Goal: Task Accomplishment & Management: Use online tool/utility

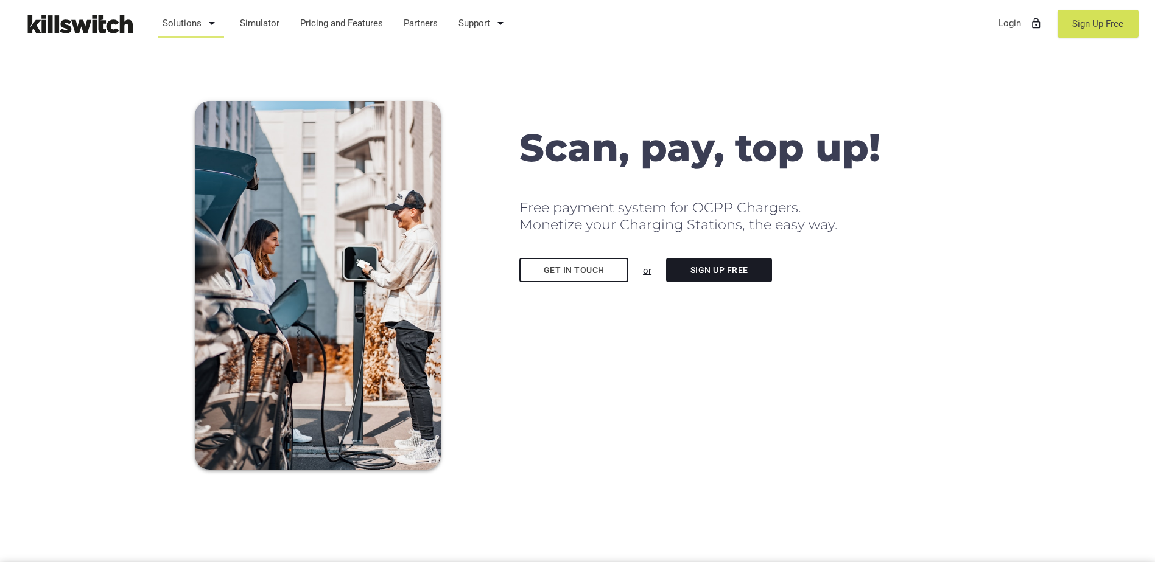
click at [201, 23] on link "Solutions arrow_drop_down" at bounding box center [191, 23] width 68 height 32
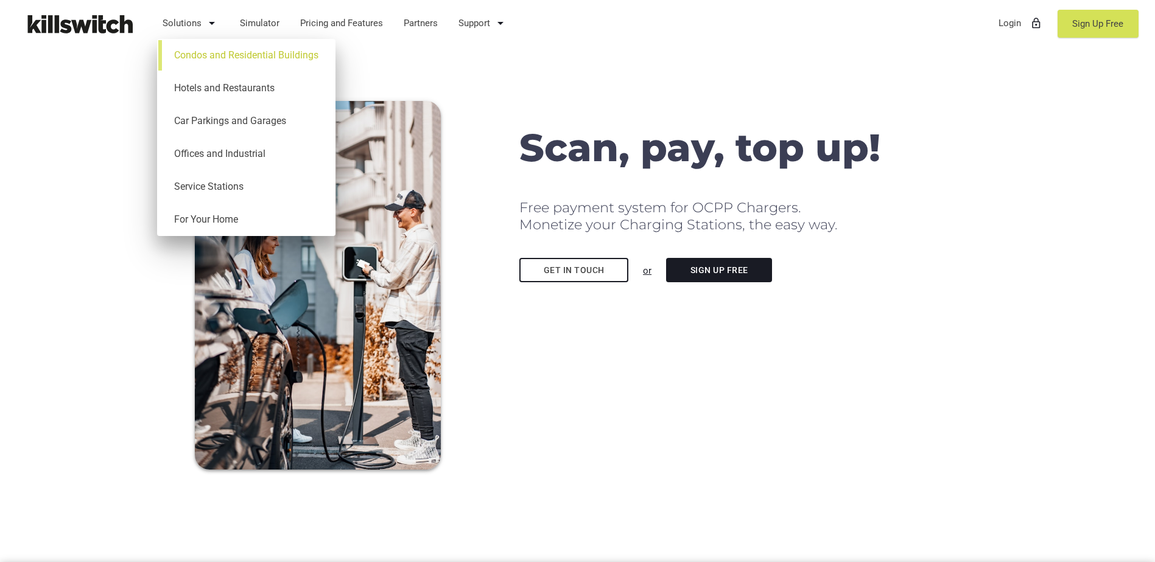
click at [228, 62] on link "Condos and Residential Buildings" at bounding box center [246, 55] width 166 height 33
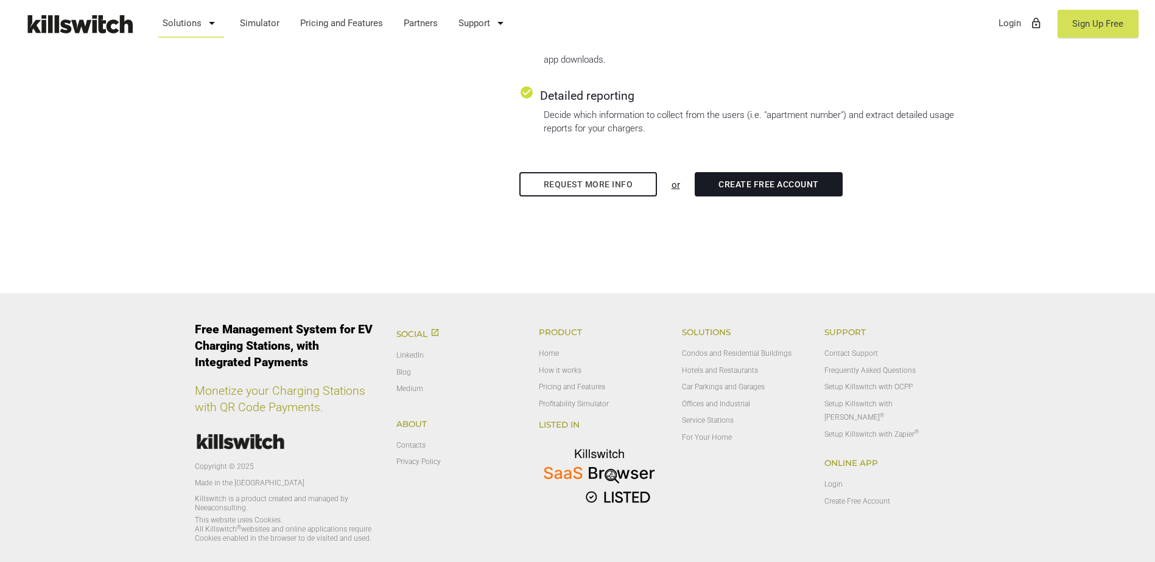
scroll to position [913, 0]
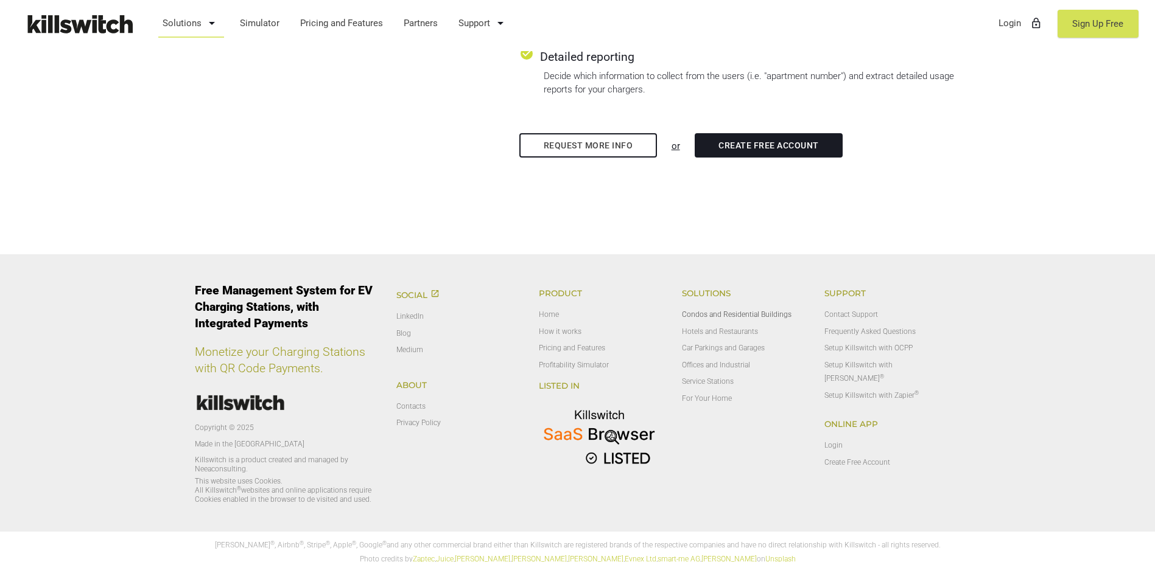
click at [748, 315] on link "Condos and Residential Buildings" at bounding box center [737, 314] width 110 height 9
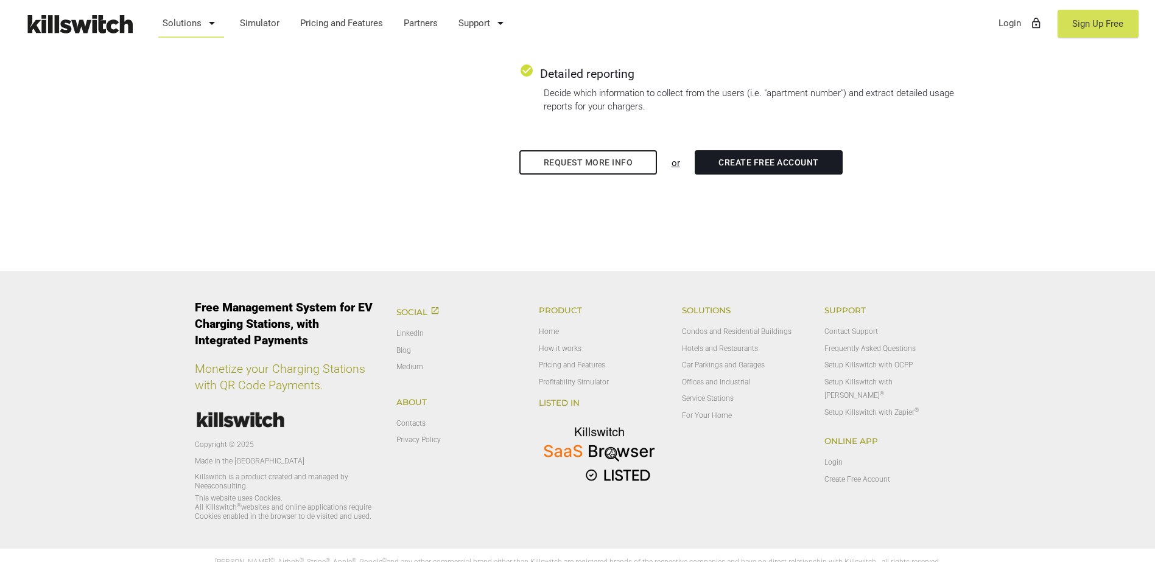
scroll to position [913, 0]
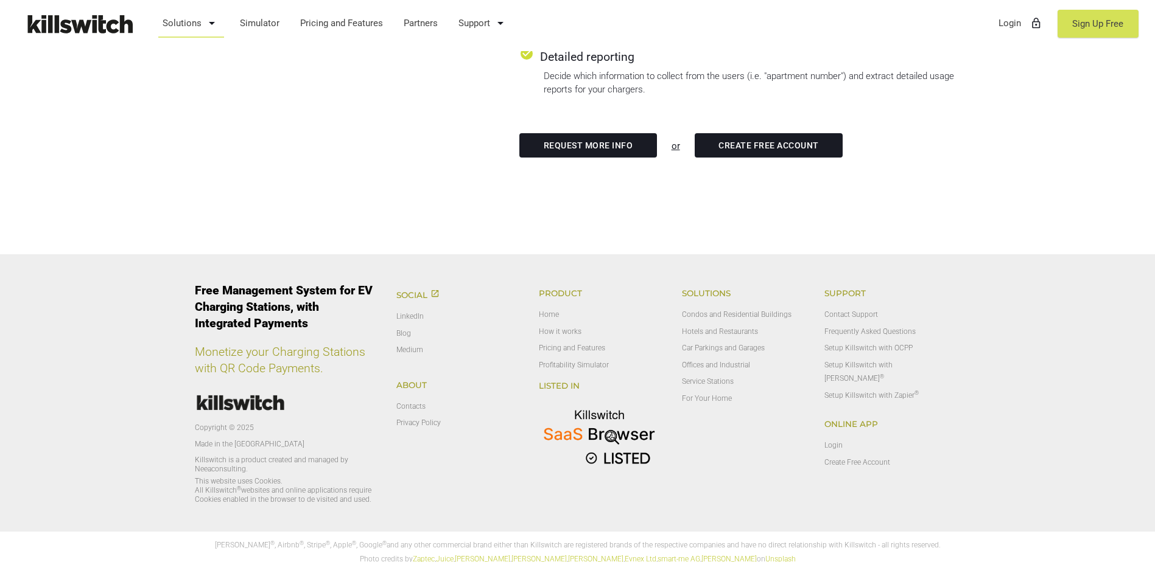
click at [633, 147] on link "Request more info" at bounding box center [588, 145] width 138 height 24
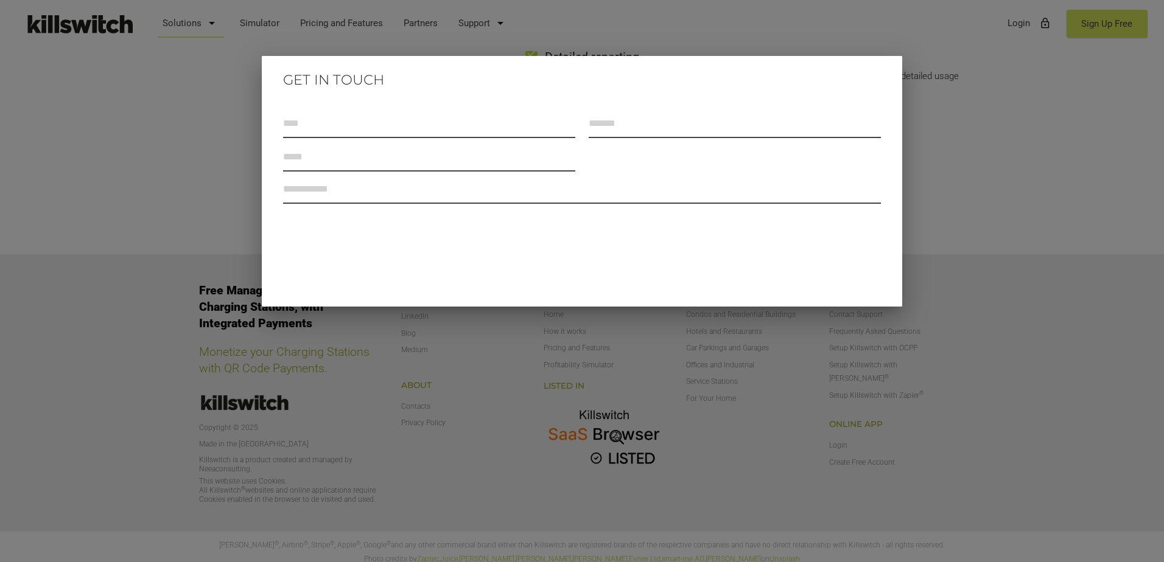
click at [994, 120] on div at bounding box center [582, 210] width 1164 height 703
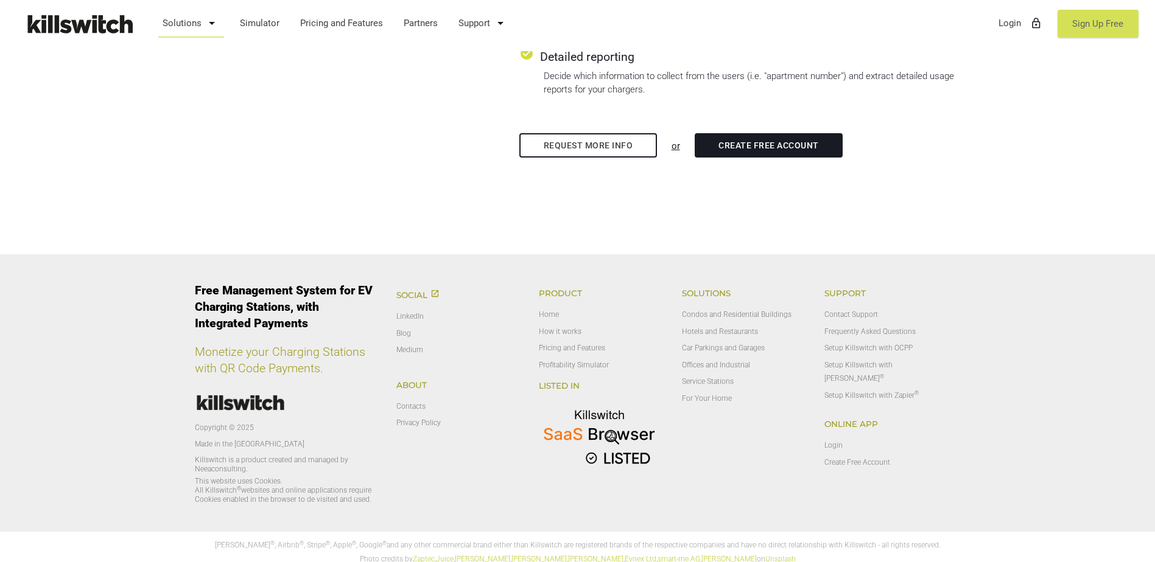
click at [1103, 25] on link "Sign Up Free" at bounding box center [1097, 24] width 81 height 28
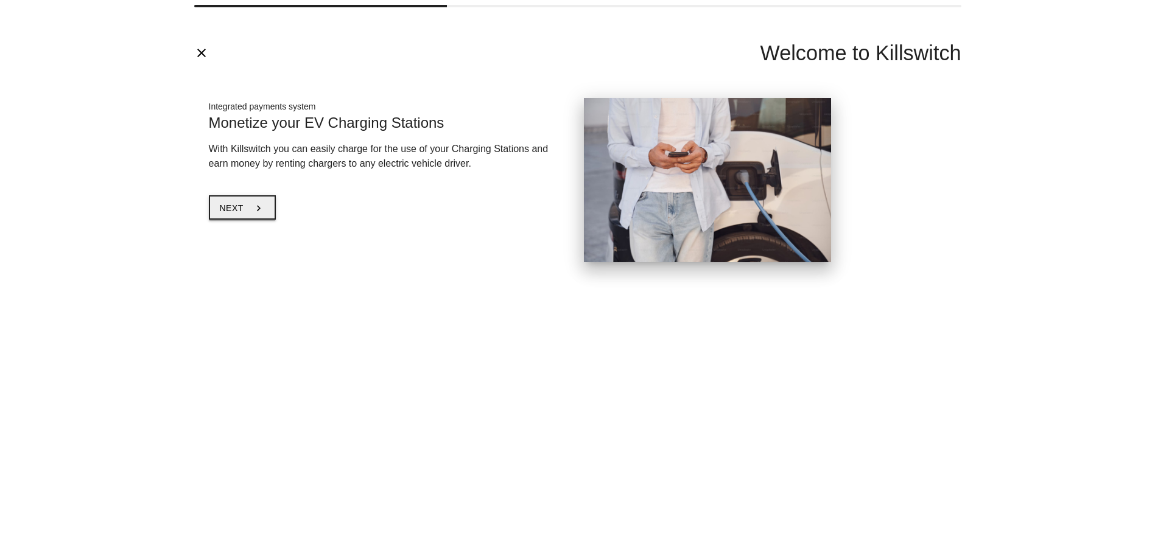
click at [256, 208] on icon "chevron_right" at bounding box center [259, 208] width 12 height 23
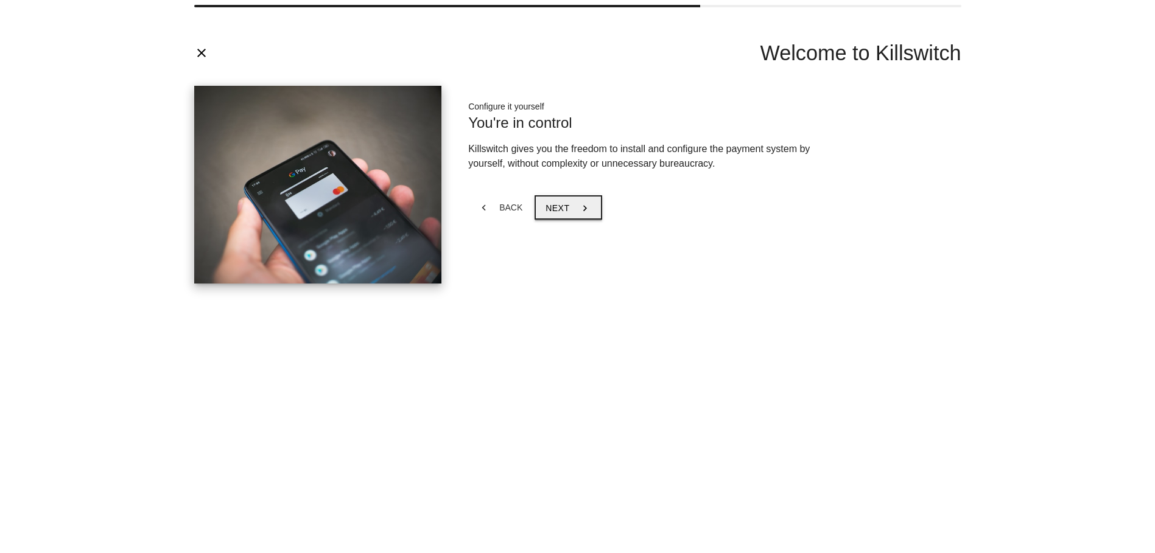
click at [580, 206] on icon "chevron_right" at bounding box center [585, 208] width 12 height 23
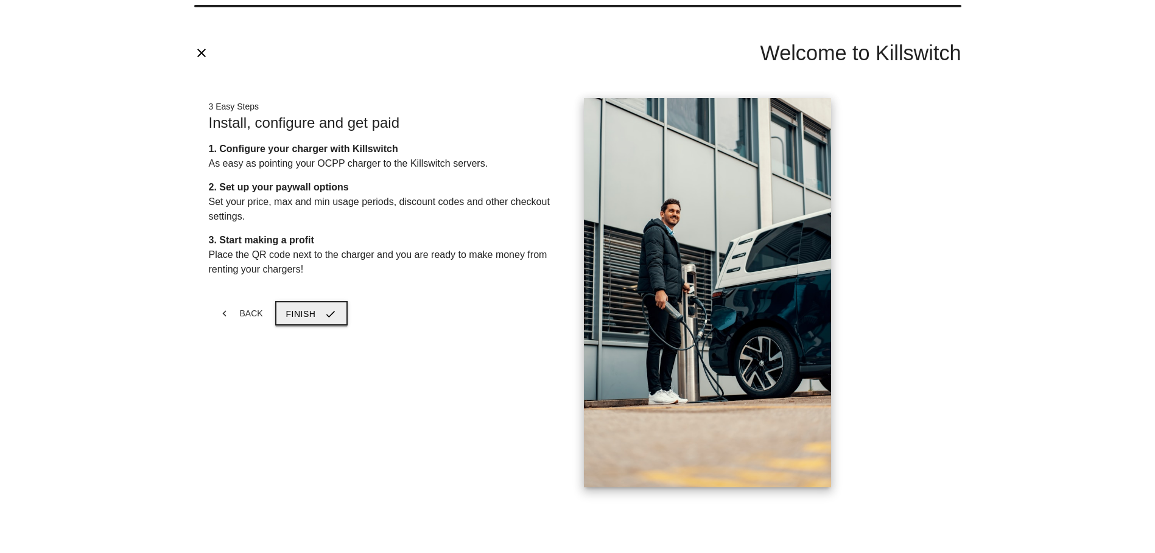
click at [326, 315] on icon "check" at bounding box center [330, 313] width 12 height 23
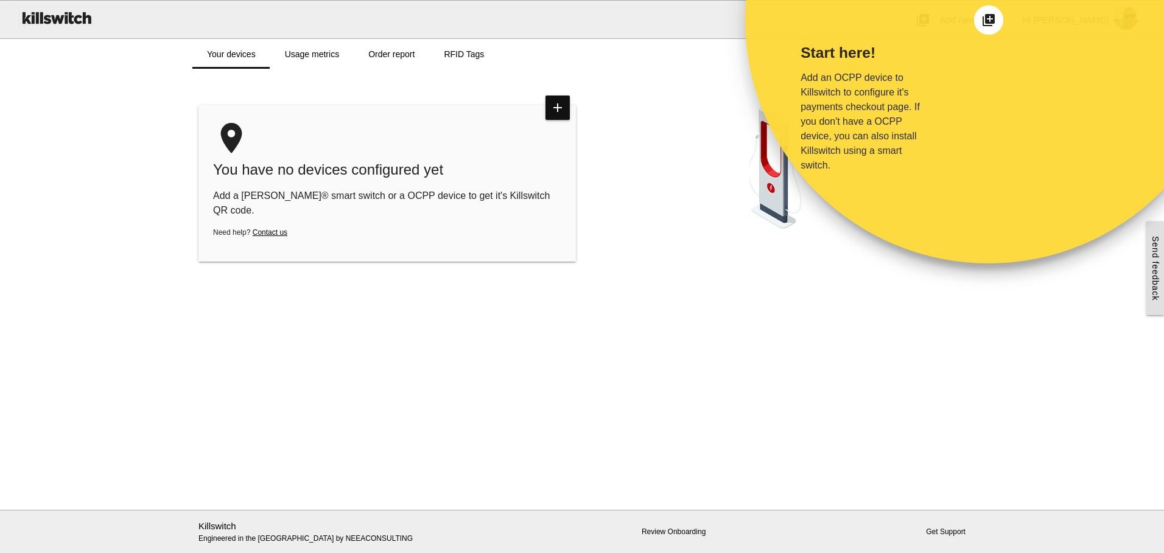
click at [410, 204] on div "place You have no devices configured yet add Add a Shelly® smart switch or a OC…" at bounding box center [386, 183] width 377 height 156
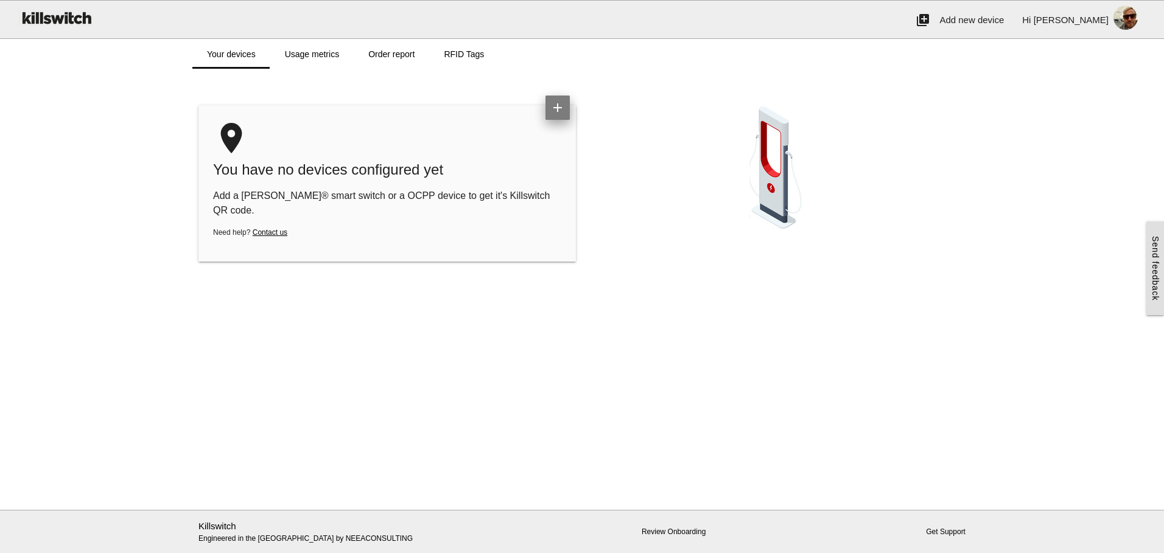
click at [557, 108] on icon "add" at bounding box center [557, 108] width 24 height 24
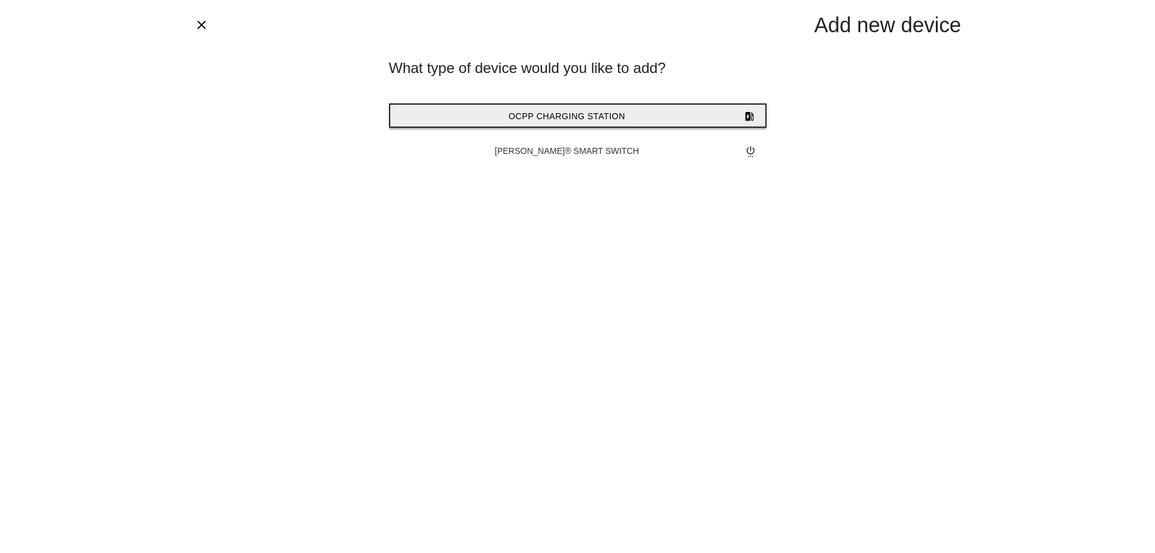
click at [565, 120] on span "OCPP Charging Station" at bounding box center [566, 116] width 117 height 10
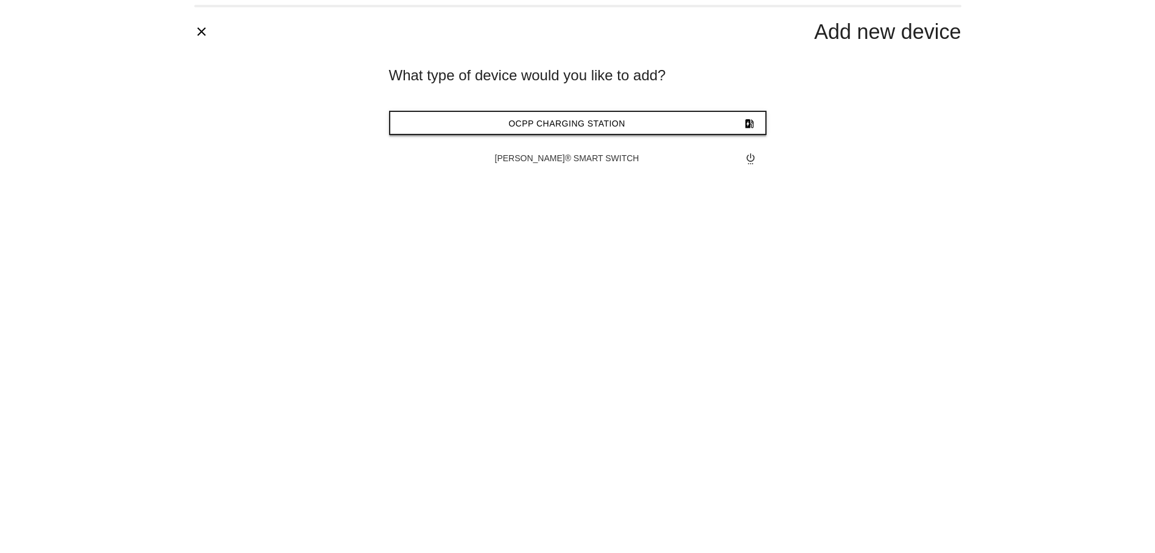
type input "*******"
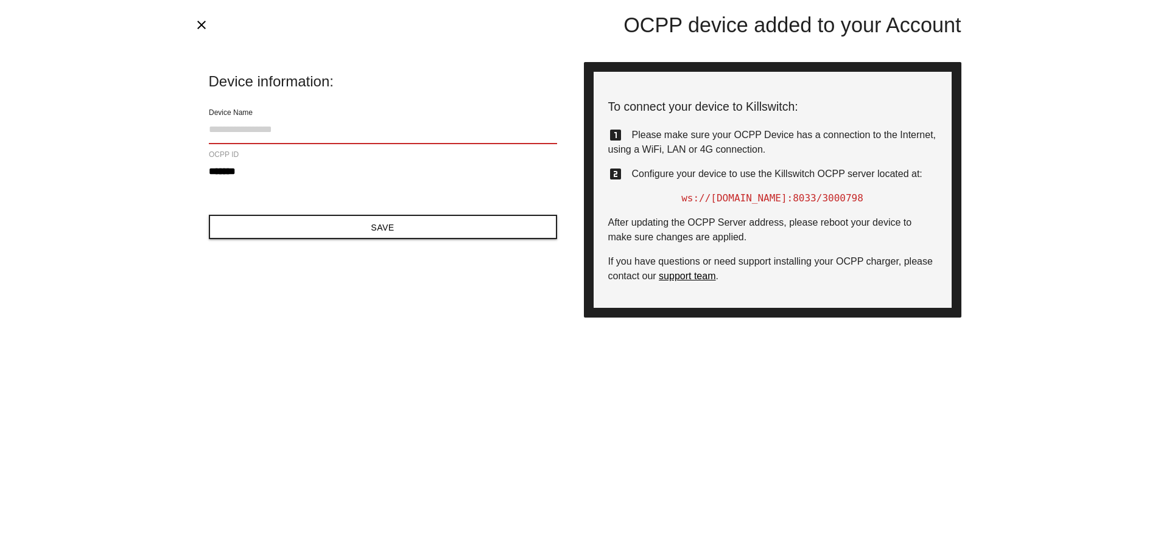
click at [273, 129] on input "Device Name" at bounding box center [383, 130] width 348 height 28
type input "**********"
click at [147, 232] on div "**********" at bounding box center [577, 276] width 1155 height 553
drag, startPoint x: 245, startPoint y: 169, endPoint x: 245, endPoint y: 228, distance: 59.0
click at [251, 308] on div "**********" at bounding box center [577, 192] width 779 height 270
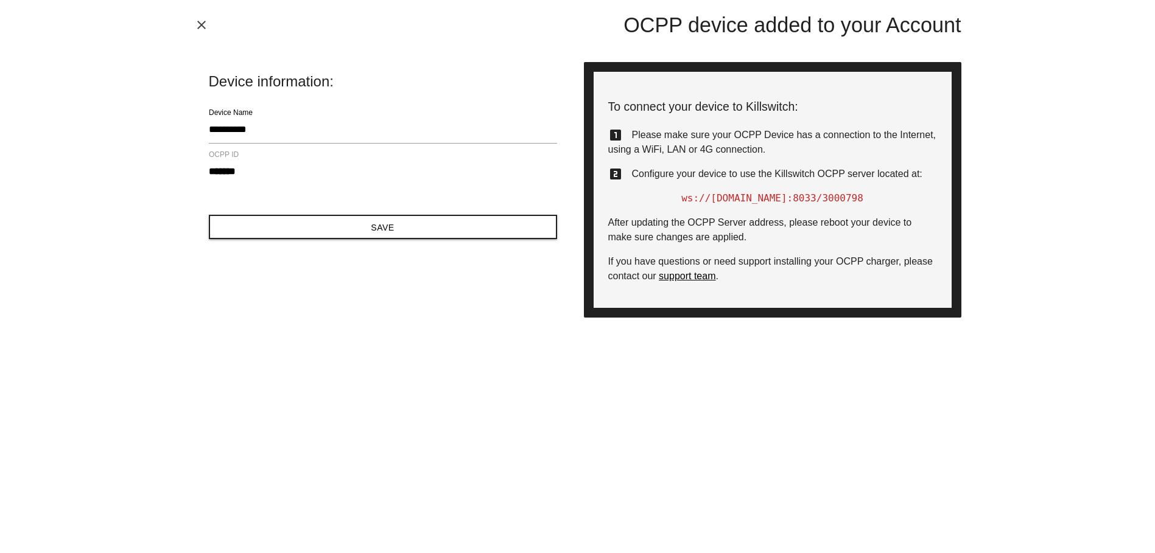
click at [201, 30] on icon "close" at bounding box center [201, 25] width 15 height 15
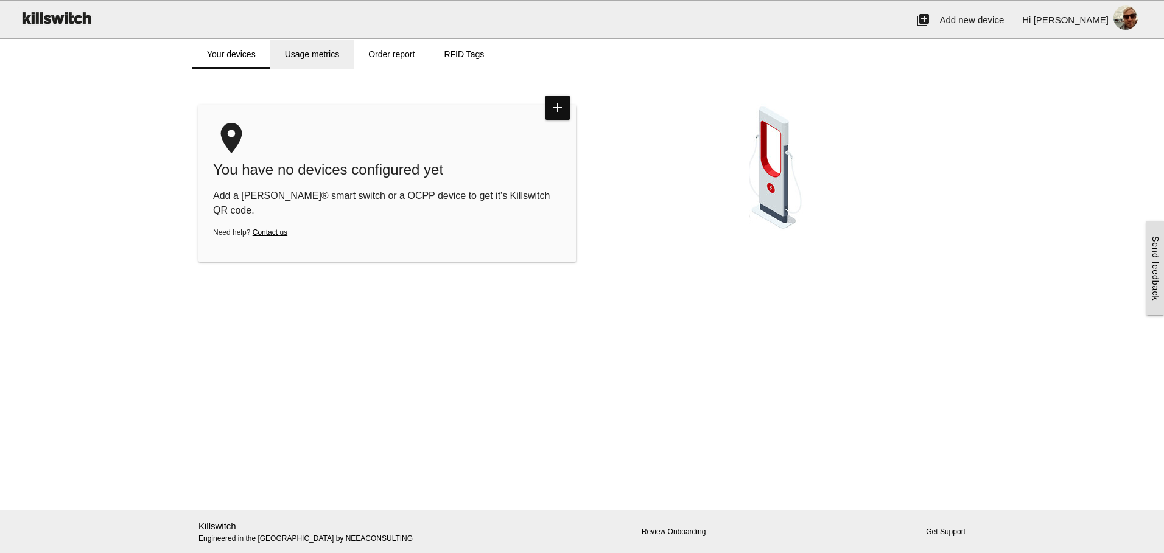
click at [325, 55] on link "Usage metrics" at bounding box center [311, 54] width 83 height 29
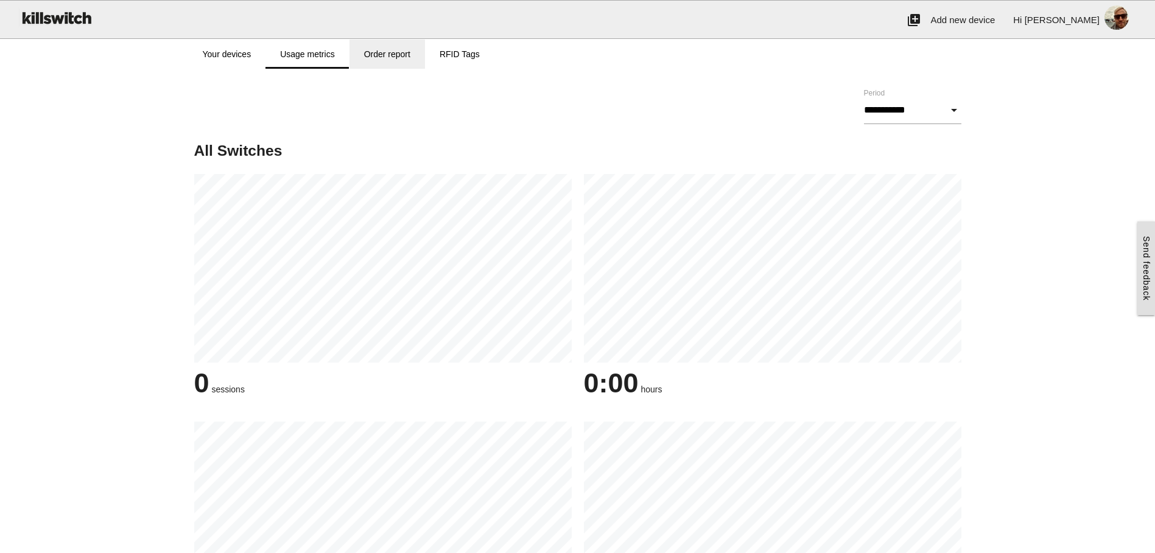
click at [377, 52] on link "Order report" at bounding box center [386, 54] width 75 height 29
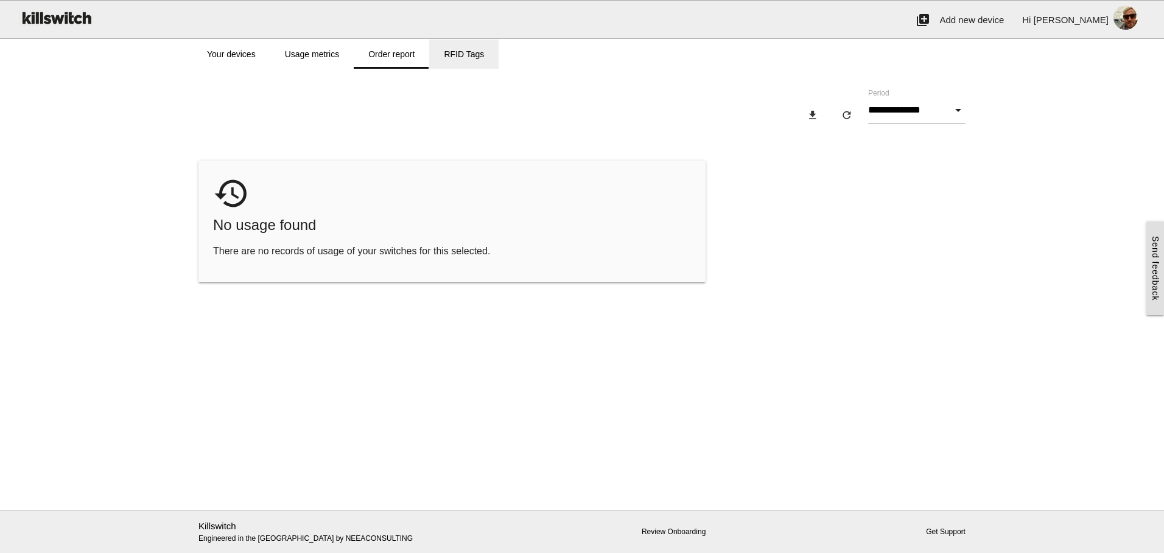
click at [467, 57] on link "RFID Tags" at bounding box center [463, 54] width 69 height 29
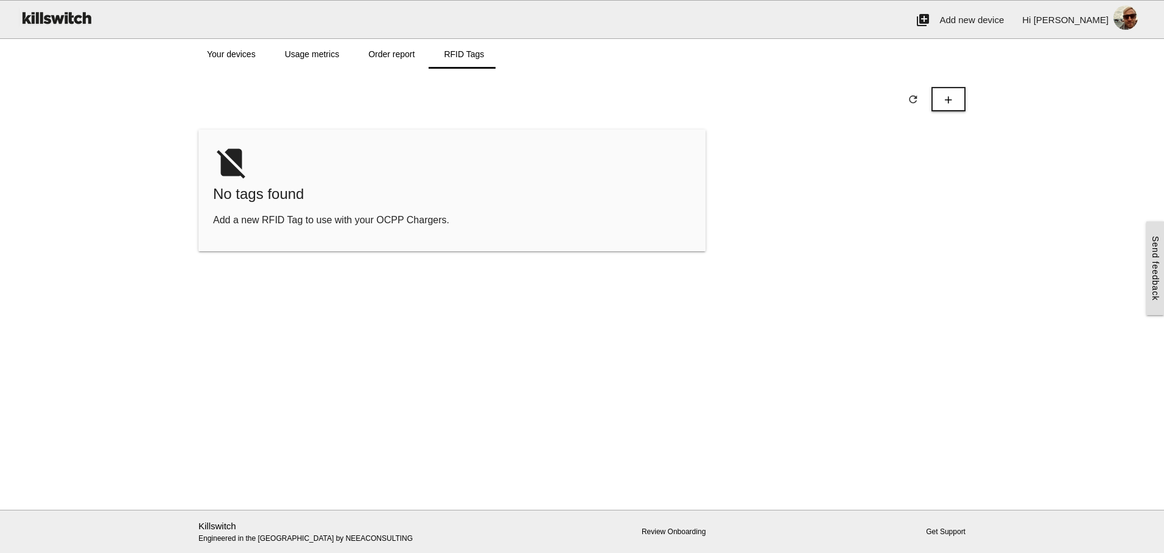
click at [79, 17] on img at bounding box center [55, 18] width 75 height 34
click at [259, 52] on link "Your devices" at bounding box center [231, 54] width 78 height 29
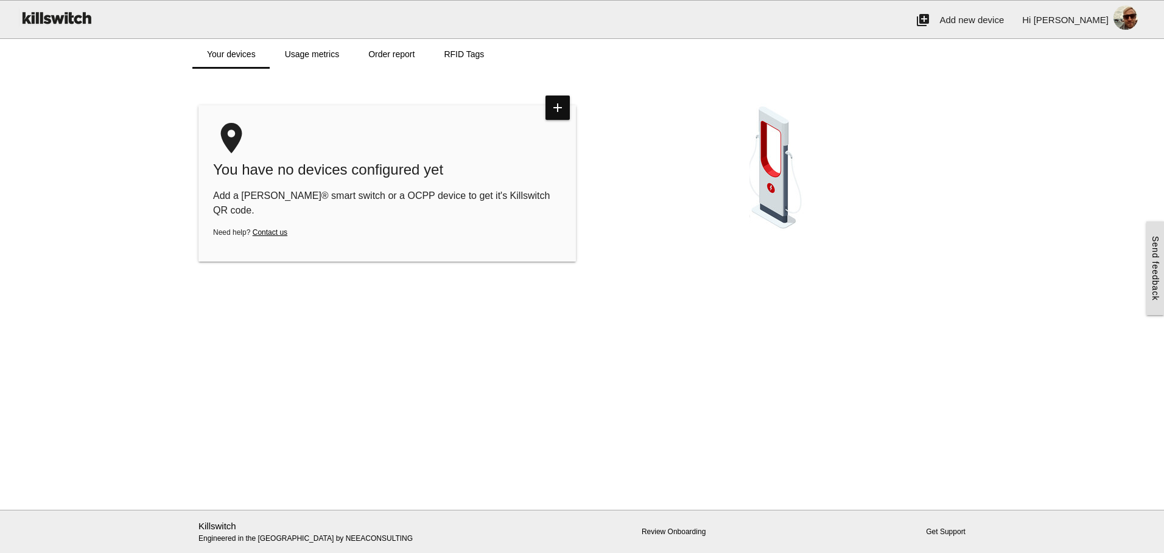
click at [777, 188] on img at bounding box center [776, 166] width 55 height 146
